Goal: Find contact information: Find contact information

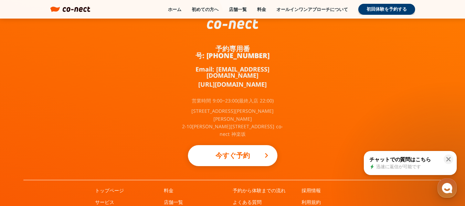
scroll to position [4623, 0]
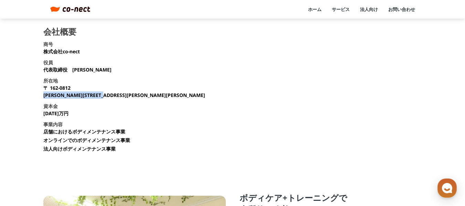
drag, startPoint x: 135, startPoint y: 92, endPoint x: 42, endPoint y: 96, distance: 92.6
click at [42, 96] on main "会社概要 商号 株式会社co-nect 役員 代表取締役　[PERSON_NAME] 所在地 [STREET_ADDRESS][PERSON_NAME][PE…" at bounding box center [232, 199] width 465 height 343
copy p "[PERSON_NAME][STREET_ADDRESS][PERSON_NAME][PERSON_NAME]"
